Goal: Information Seeking & Learning: Learn about a topic

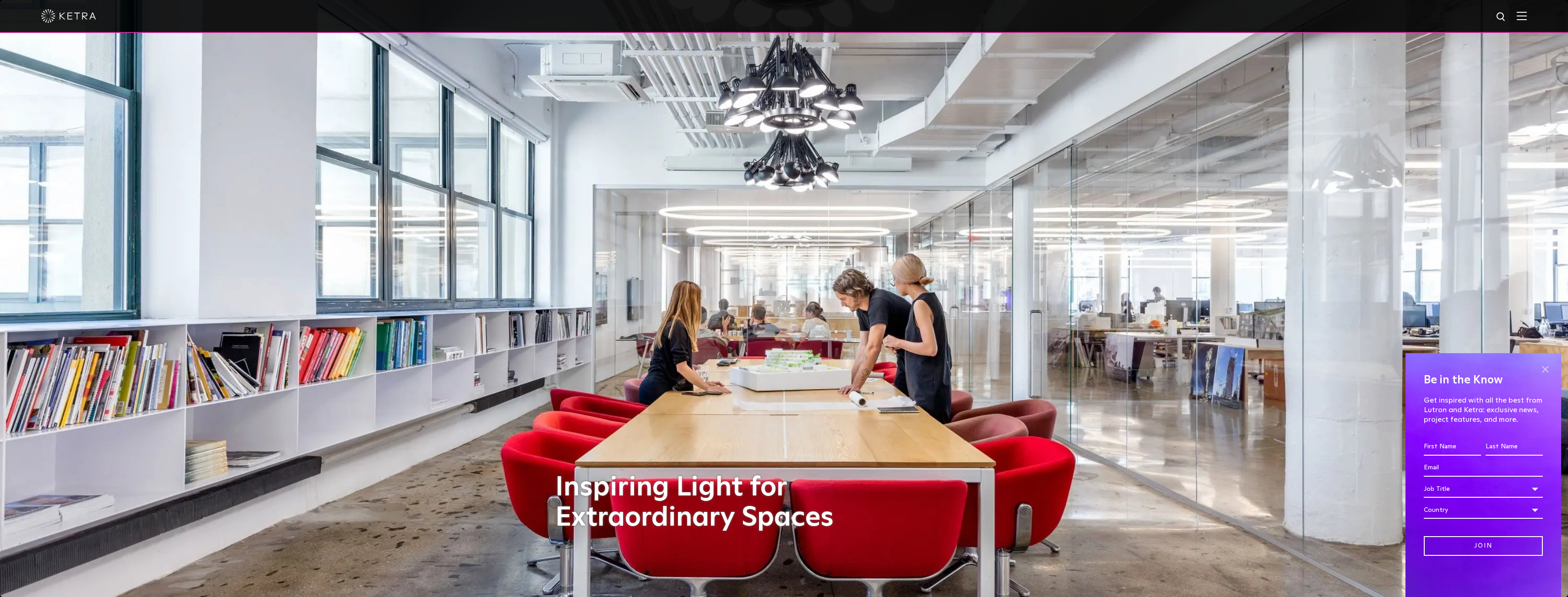
click at [1551, 370] on span at bounding box center [1545, 369] width 13 height 13
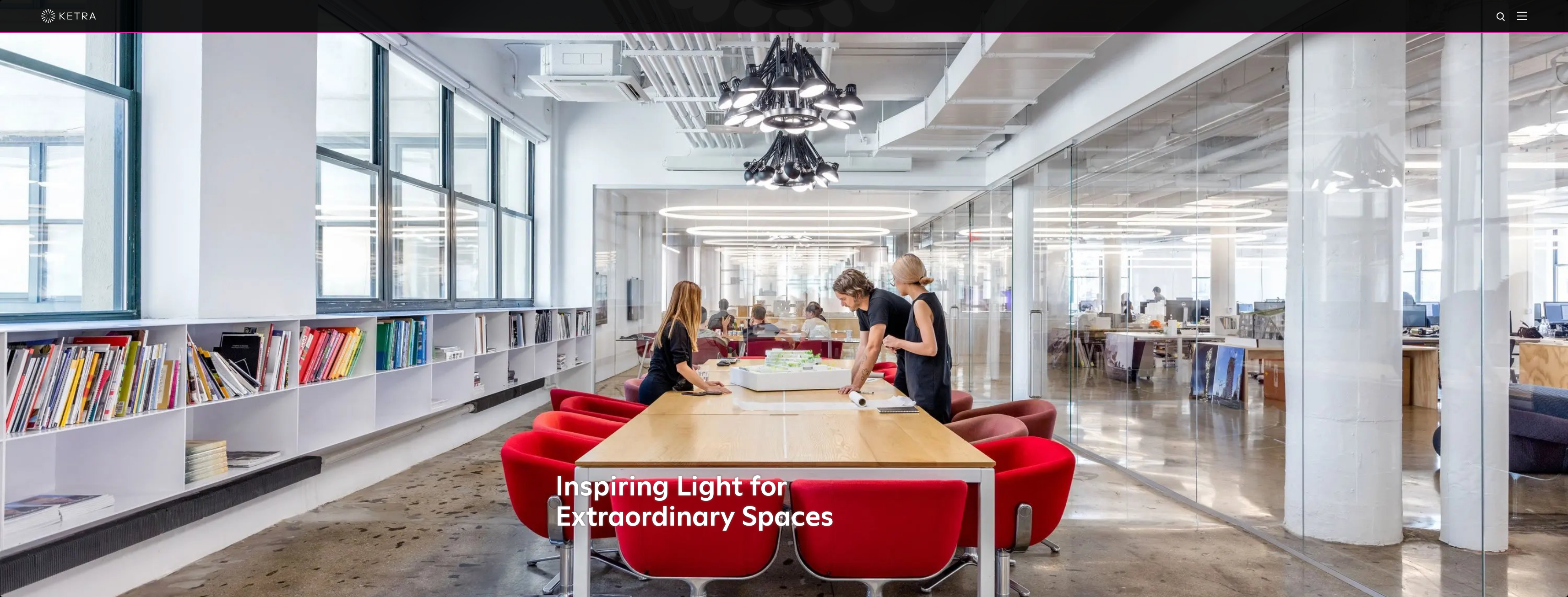
click at [67, 17] on img at bounding box center [68, 16] width 55 height 13
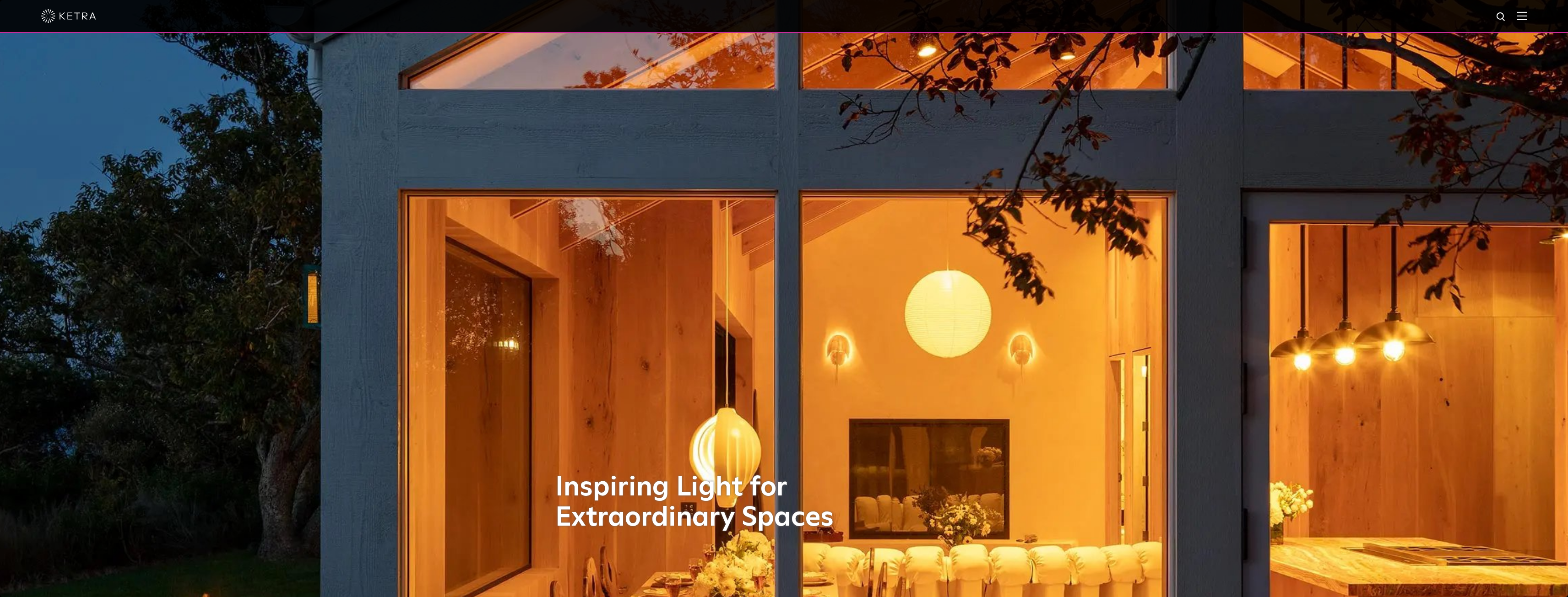
click at [1526, 20] on img at bounding box center [1522, 16] width 10 height 9
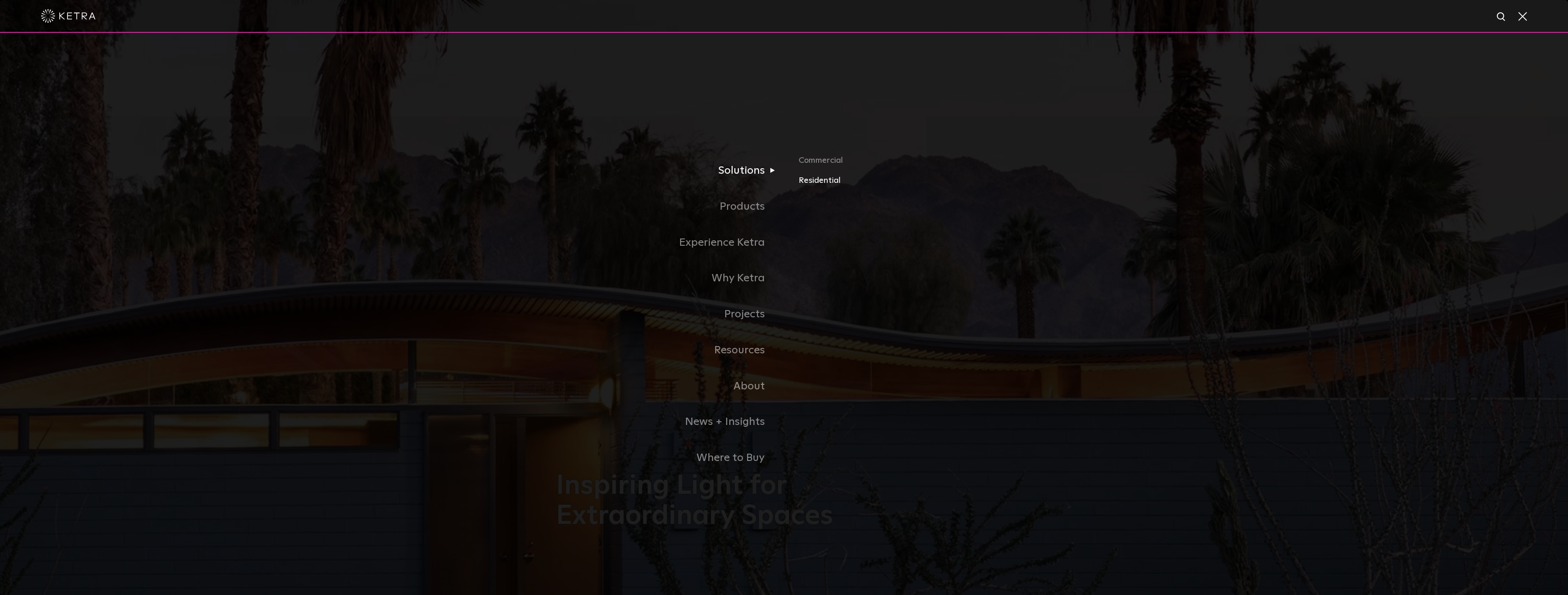
click at [810, 181] on link "Residential" at bounding box center [905, 181] width 213 height 13
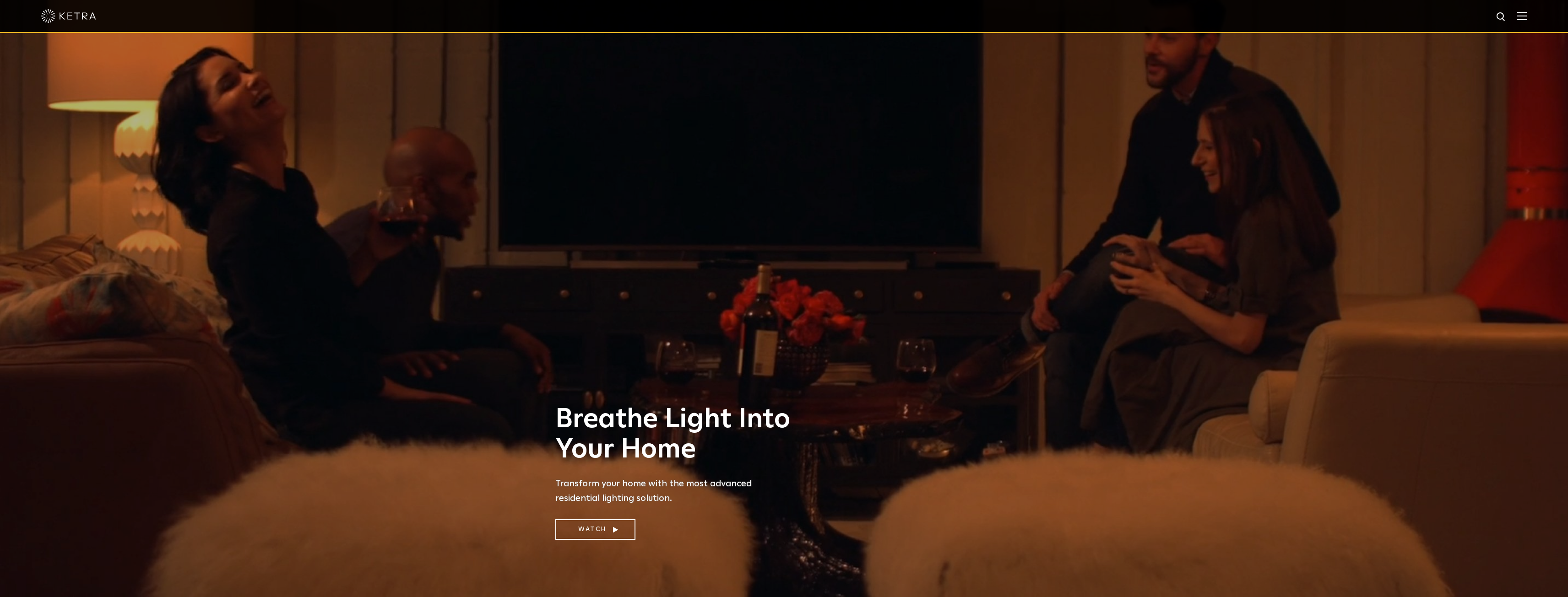
click at [1526, 16] on img at bounding box center [1522, 16] width 10 height 9
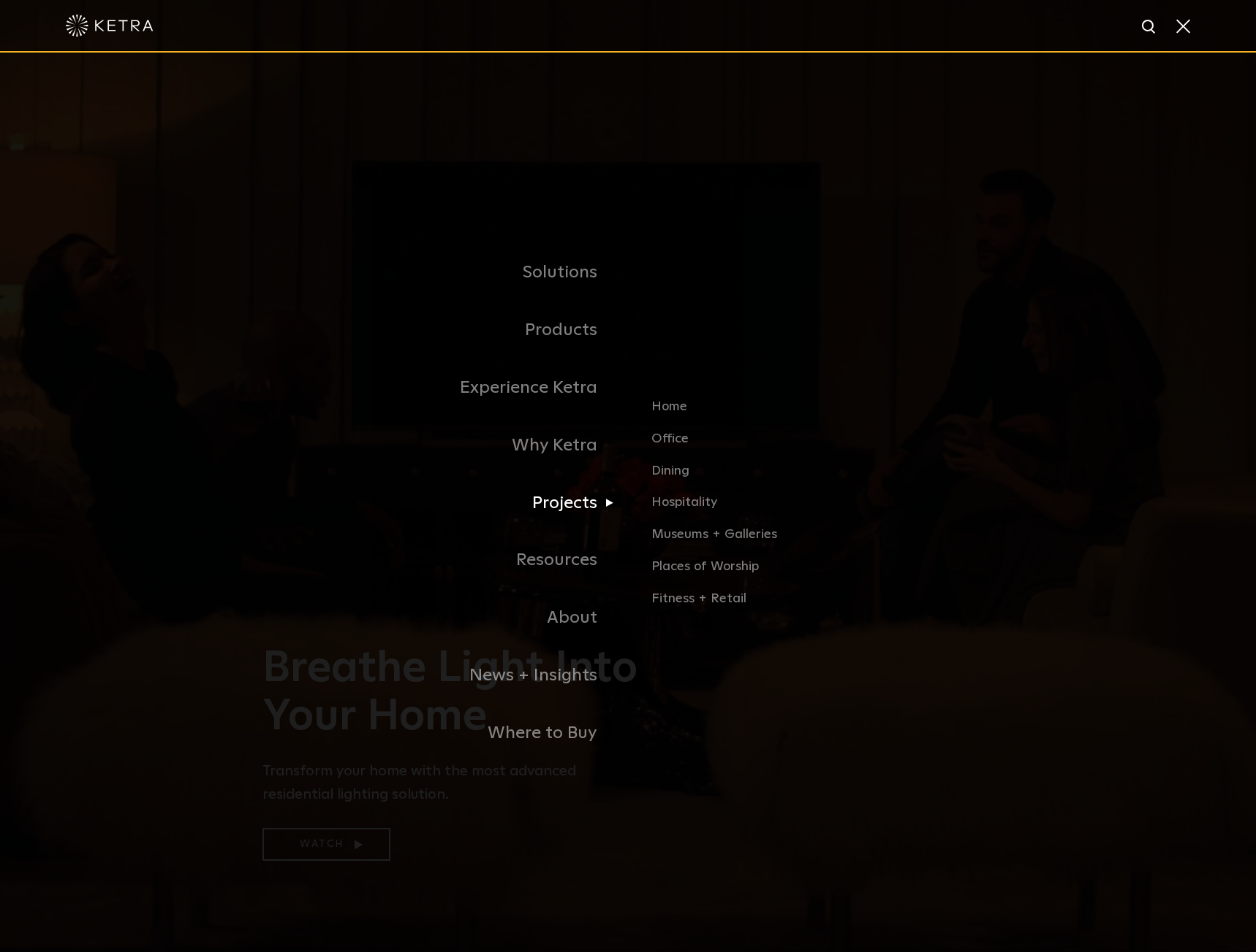
click at [571, 513] on link "Projects" at bounding box center [445, 503] width 365 height 58
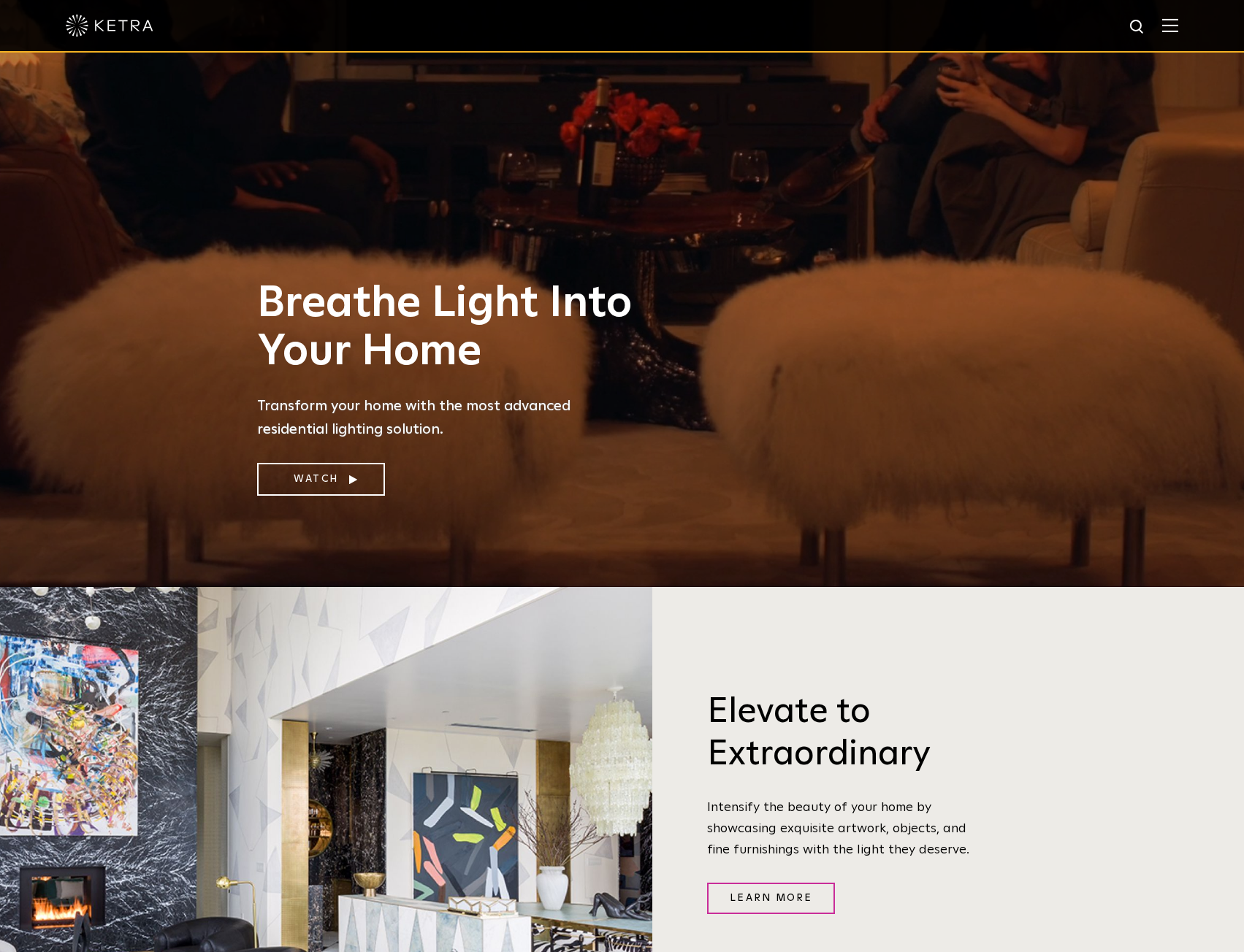
scroll to position [434, 0]
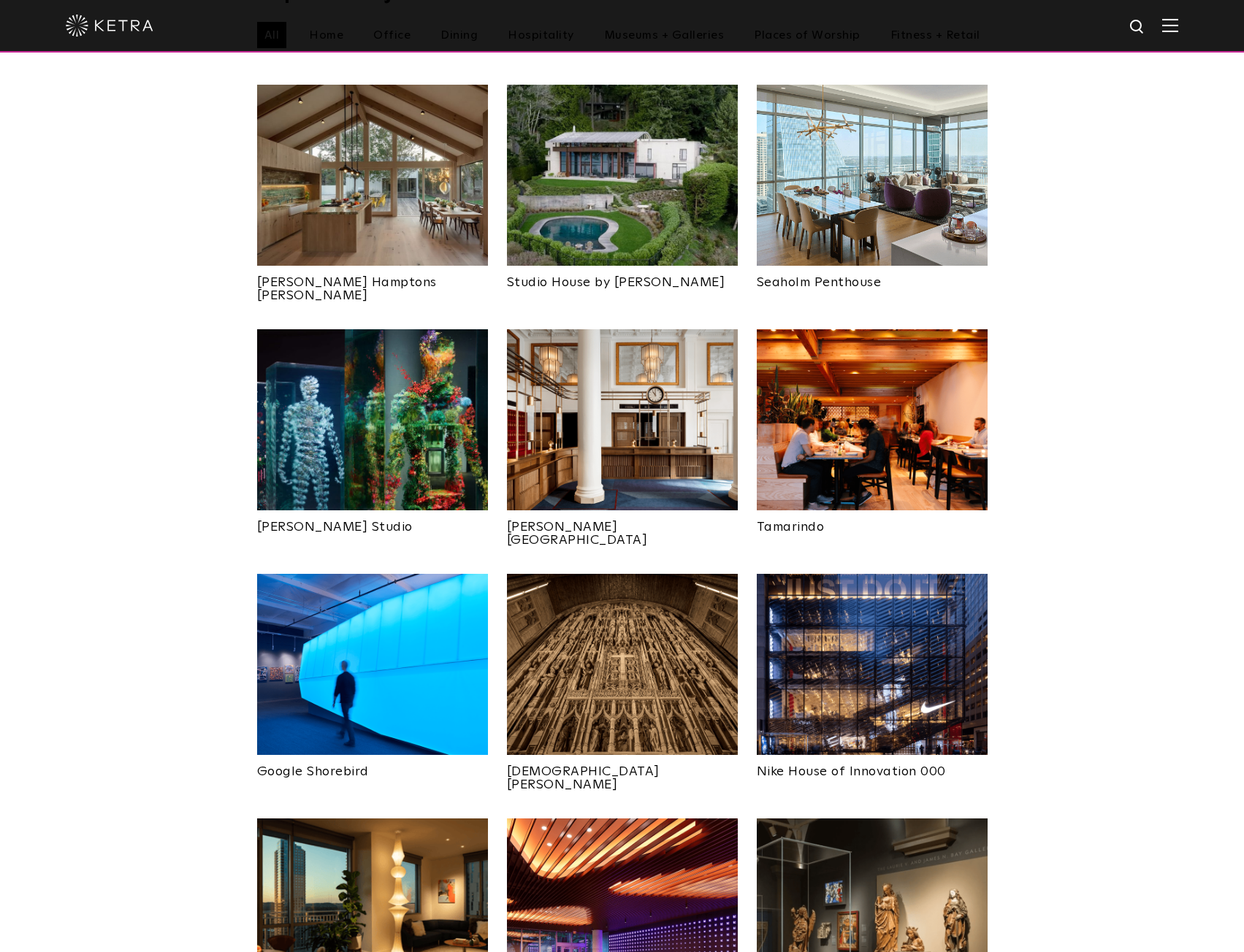
scroll to position [657, 0]
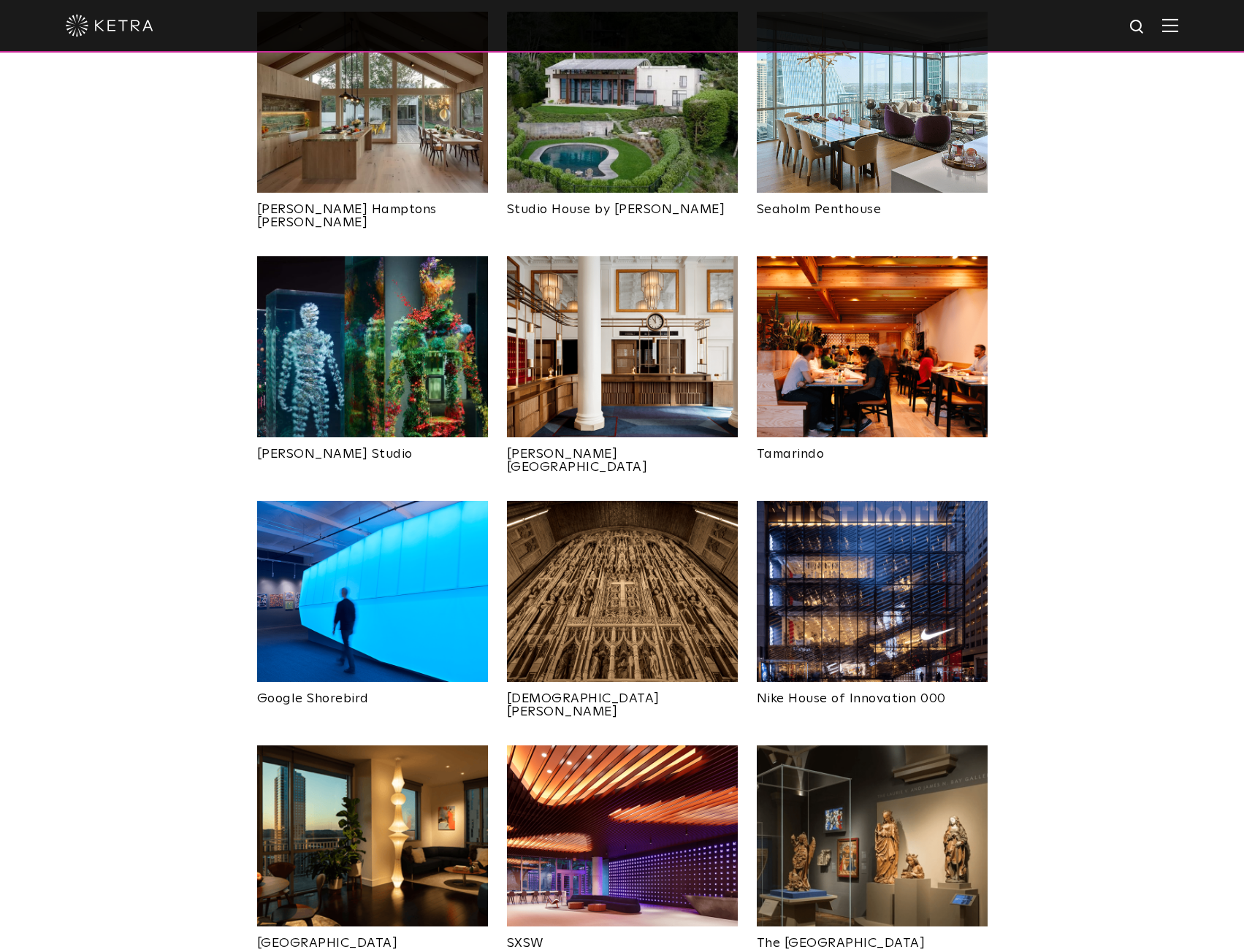
click at [407, 548] on img at bounding box center [373, 592] width 231 height 181
click at [407, 547] on img at bounding box center [373, 592] width 231 height 181
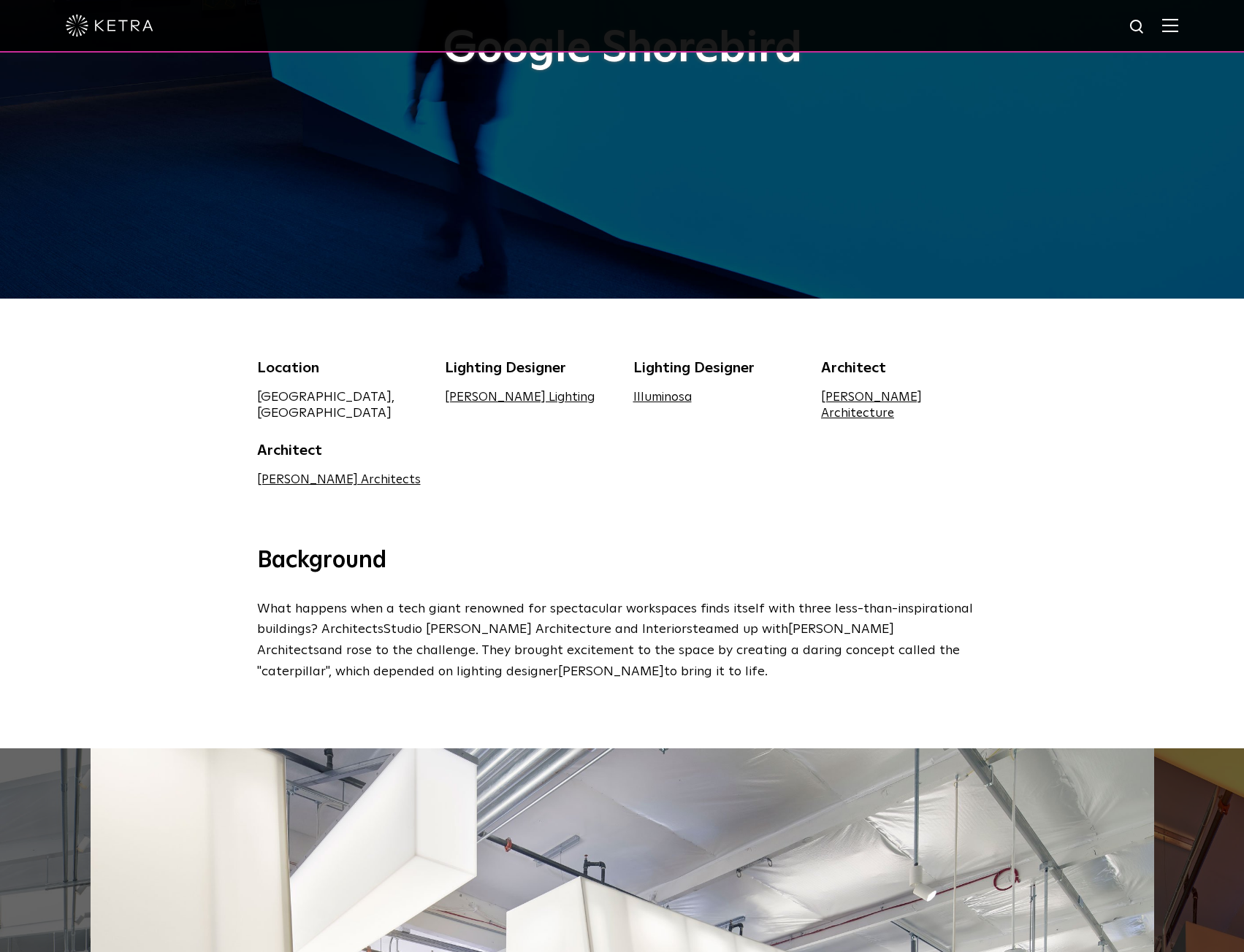
scroll to position [214, 0]
